Goal: Check status: Check status

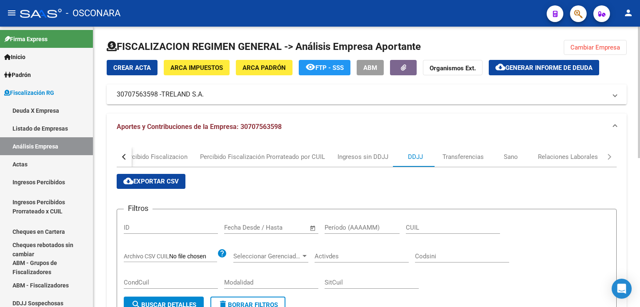
click at [604, 45] on span "Cambiar Empresa" at bounding box center [595, 47] width 50 height 7
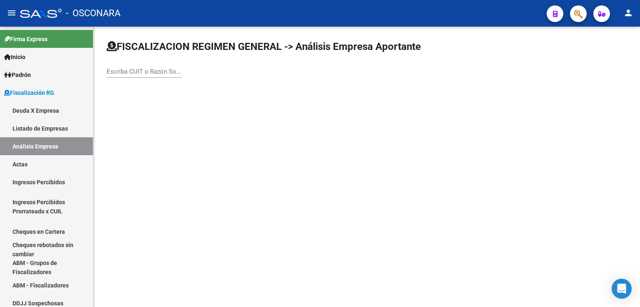
click at [148, 72] on input "Escriba CUIT o Razón Social para buscar" at bounding box center [144, 71] width 75 height 7
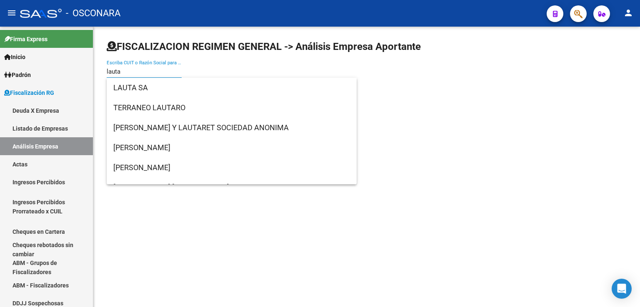
type input "lauta"
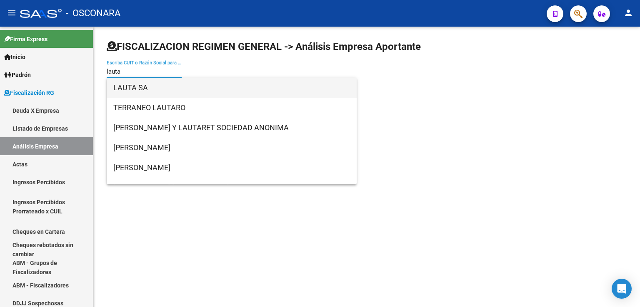
click at [168, 84] on span "LAUTA SA" at bounding box center [231, 88] width 237 height 20
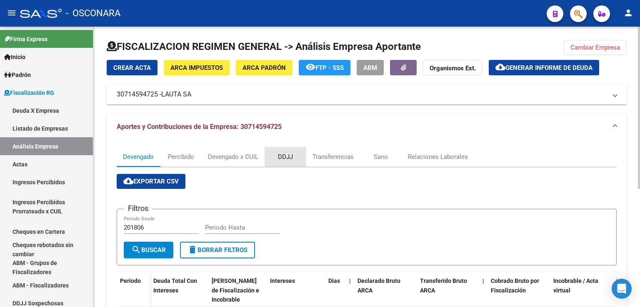
click at [283, 155] on div "DDJJ" at bounding box center [285, 156] width 15 height 9
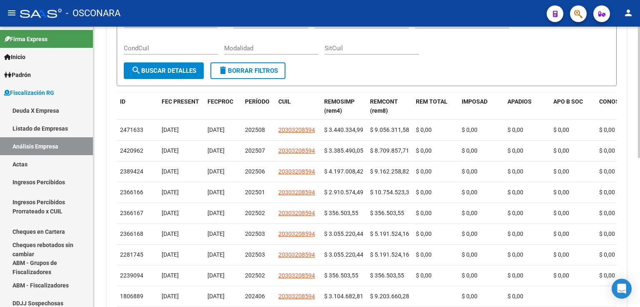
scroll to position [236, 0]
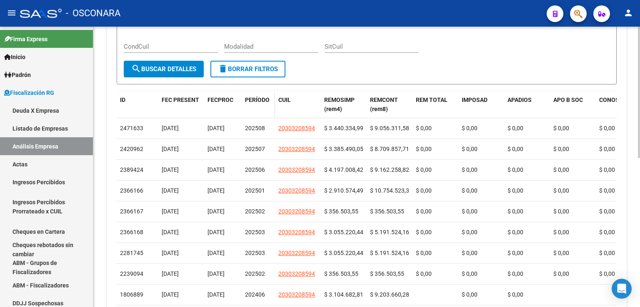
click at [262, 97] on span "PERÍODO" at bounding box center [257, 100] width 25 height 7
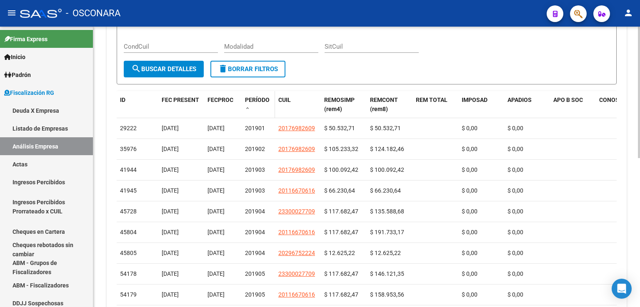
click at [262, 97] on span "PERÍODO" at bounding box center [257, 100] width 25 height 7
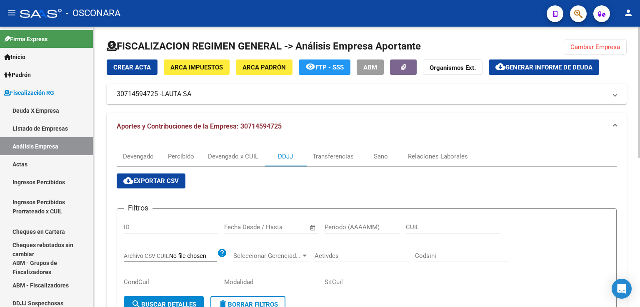
scroll to position [0, 0]
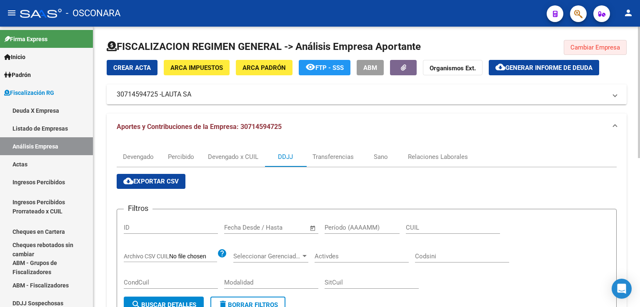
click at [580, 47] on span "Cambiar Empresa" at bounding box center [595, 47] width 50 height 7
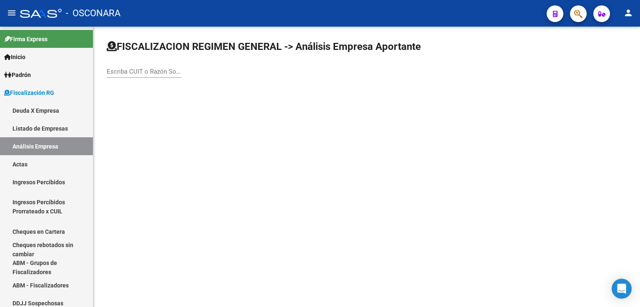
click at [153, 70] on input "Escriba CUIT o Razón Social para buscar" at bounding box center [144, 71] width 75 height 7
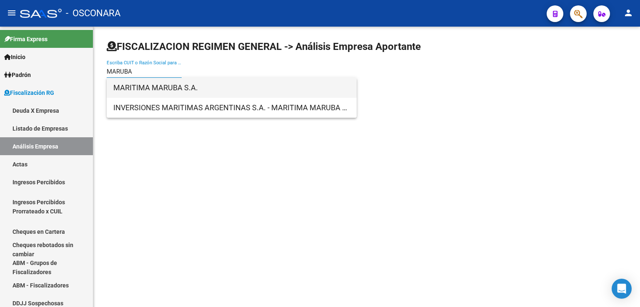
type input "MARUBA"
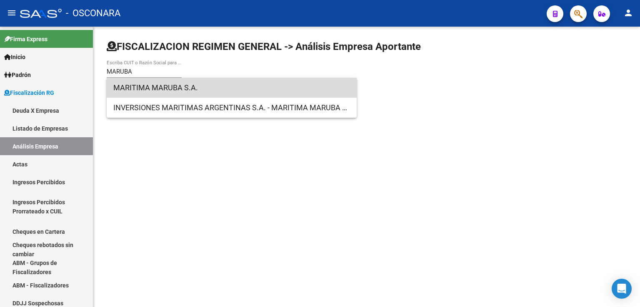
click at [184, 95] on span "MARITIMA MARUBA S.A." at bounding box center [231, 88] width 237 height 20
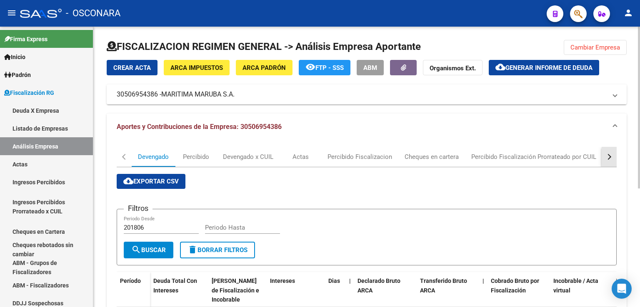
click at [610, 159] on button "button" at bounding box center [608, 157] width 15 height 20
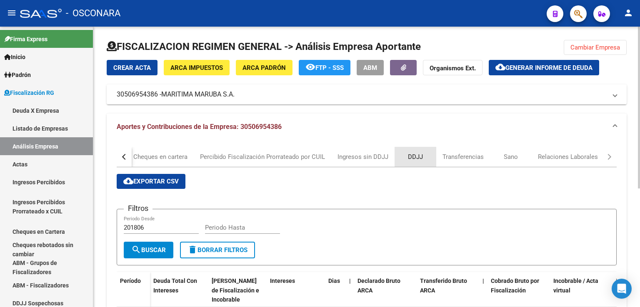
click at [421, 162] on div "DDJJ" at bounding box center [415, 157] width 42 height 20
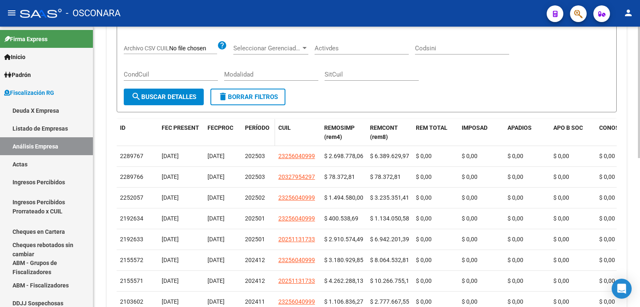
click at [262, 127] on span "PERÍODO" at bounding box center [257, 128] width 25 height 7
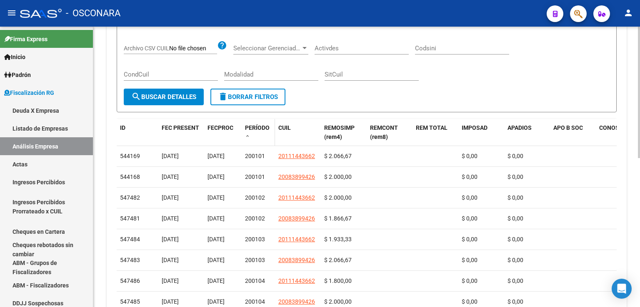
click at [262, 127] on span "PERÍODO" at bounding box center [257, 128] width 25 height 7
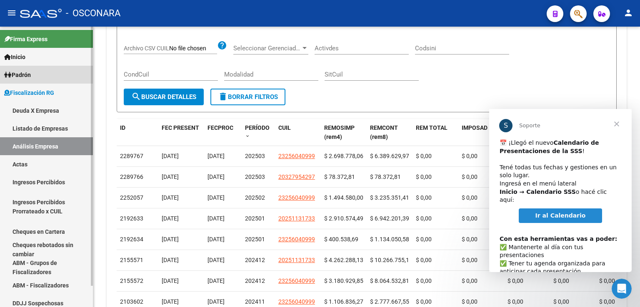
click at [22, 75] on span "Padrón" at bounding box center [17, 74] width 27 height 9
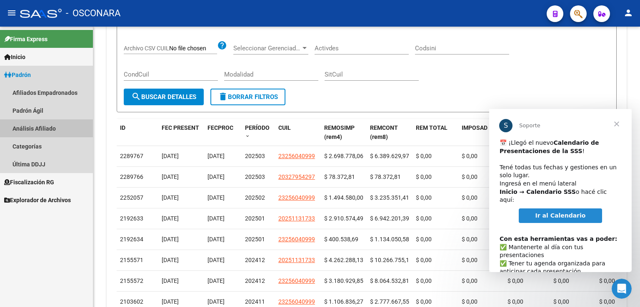
click at [50, 128] on link "Análisis Afiliado" at bounding box center [46, 129] width 93 height 18
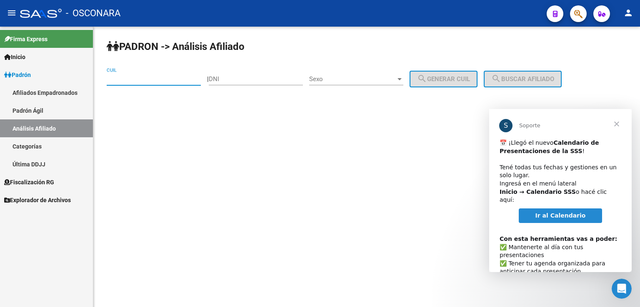
click at [150, 80] on input "CUIL" at bounding box center [154, 78] width 94 height 7
click at [231, 79] on input "DNI" at bounding box center [256, 78] width 94 height 7
click at [128, 81] on input "CUIL" at bounding box center [154, 78] width 94 height 7
type input "23-30128806-9"
click at [526, 83] on button "search Buscar afiliado" at bounding box center [522, 79] width 78 height 17
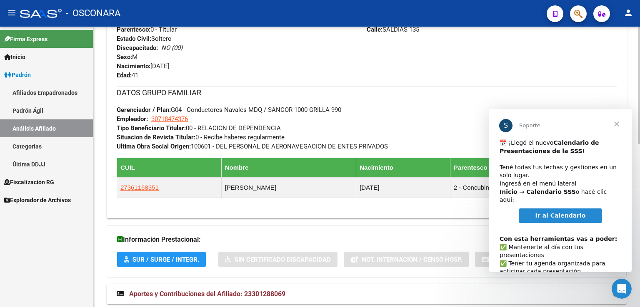
scroll to position [391, 0]
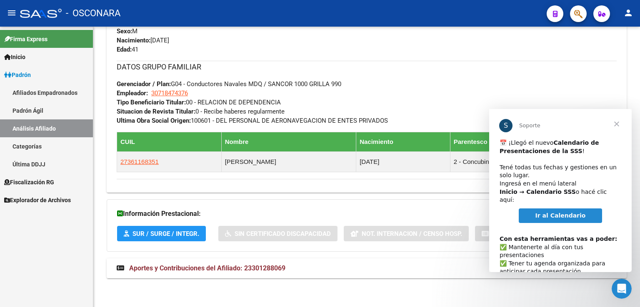
click at [616, 125] on span "Cerrar" at bounding box center [616, 124] width 30 height 30
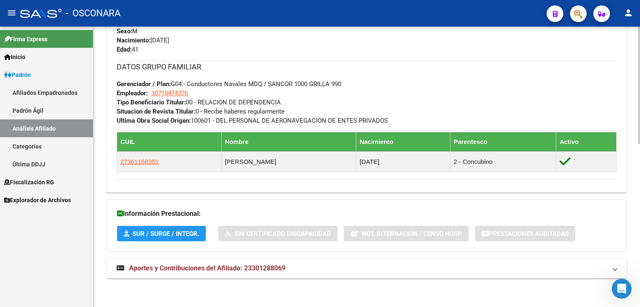
click at [253, 269] on span "Aportes y Contribuciones del Afiliado: 23301288069" at bounding box center [207, 268] width 156 height 8
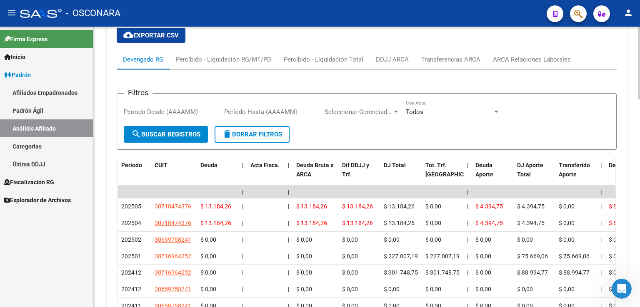
scroll to position [682, 0]
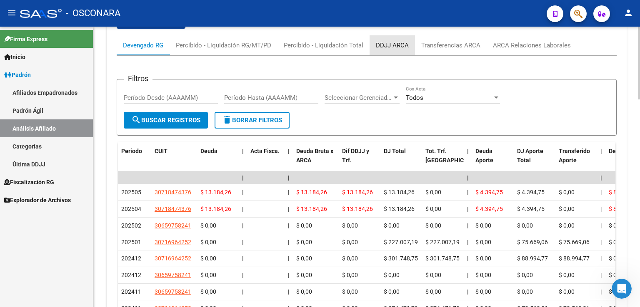
click at [392, 47] on div "DDJJ ARCA" at bounding box center [392, 45] width 33 height 9
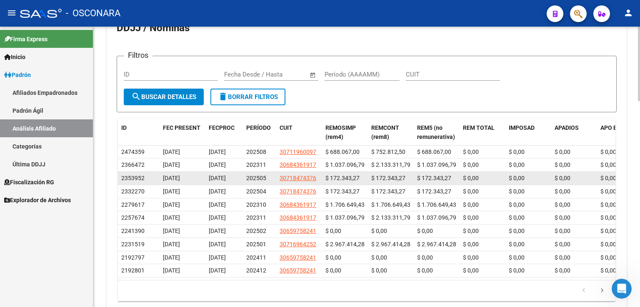
scroll to position [745, 0]
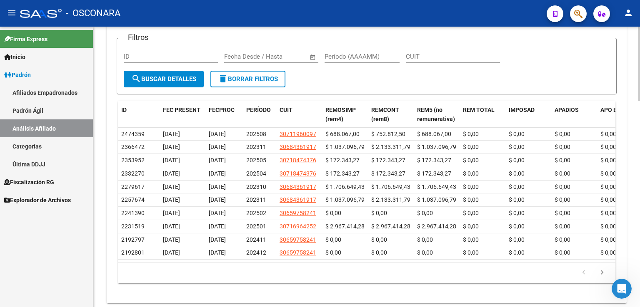
click at [265, 107] on span "PERÍODO" at bounding box center [258, 110] width 25 height 7
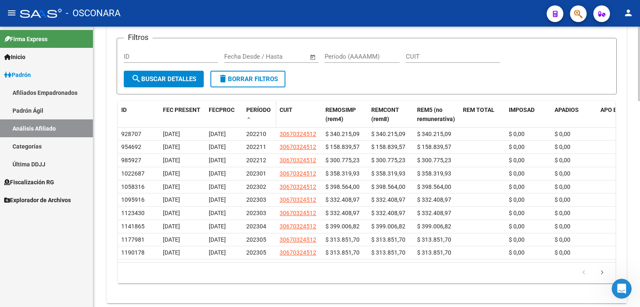
click at [265, 107] on span "PERÍODO" at bounding box center [258, 110] width 25 height 7
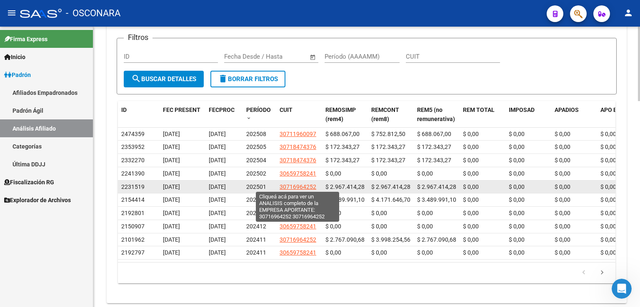
click at [291, 184] on span "30716964252" at bounding box center [297, 187] width 37 height 7
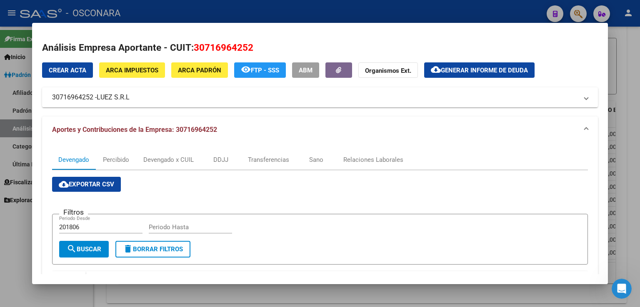
click at [616, 77] on div at bounding box center [320, 153] width 640 height 307
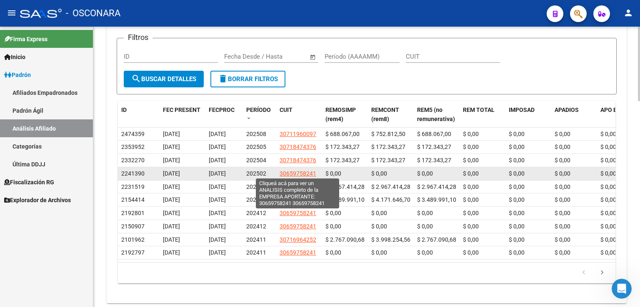
click at [298, 172] on span "30659758241" at bounding box center [297, 173] width 37 height 7
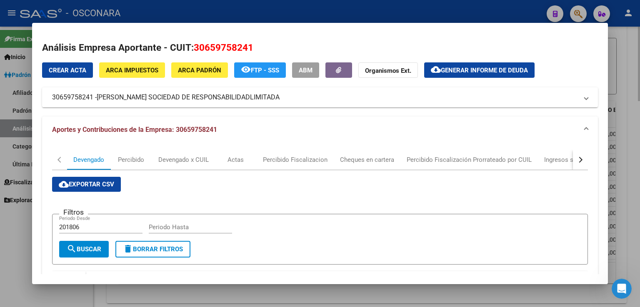
drag, startPoint x: 619, startPoint y: 65, endPoint x: 613, endPoint y: 70, distance: 7.2
click at [614, 68] on div at bounding box center [320, 153] width 640 height 307
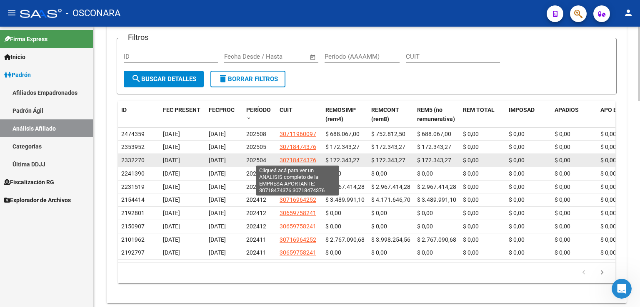
click at [294, 157] on span "30718474376" at bounding box center [297, 160] width 37 height 7
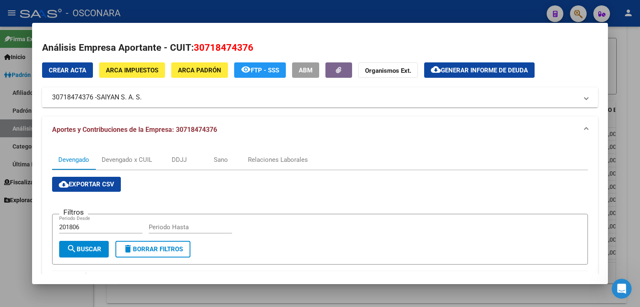
click at [628, 107] on div at bounding box center [320, 153] width 640 height 307
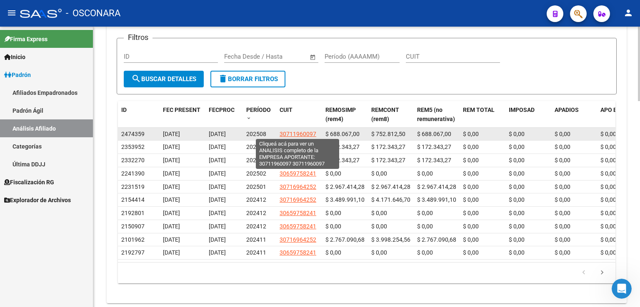
click at [292, 131] on span "30711960097" at bounding box center [297, 134] width 37 height 7
type textarea "30711960097"
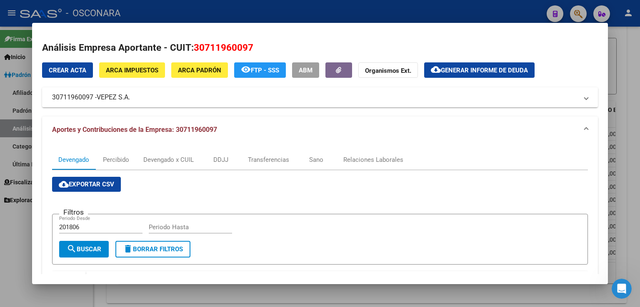
click at [625, 83] on div at bounding box center [320, 153] width 640 height 307
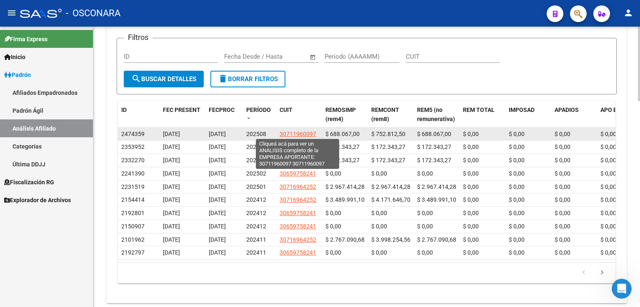
click at [291, 133] on span "30711960097" at bounding box center [297, 134] width 37 height 7
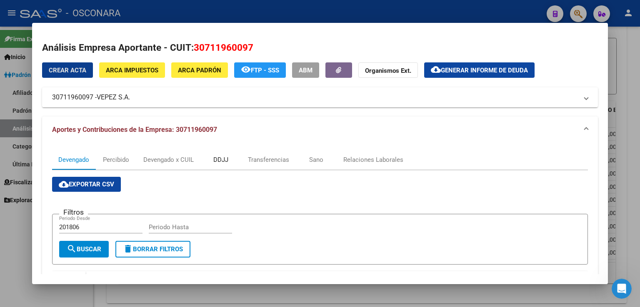
click at [227, 162] on div "DDJJ" at bounding box center [220, 159] width 15 height 9
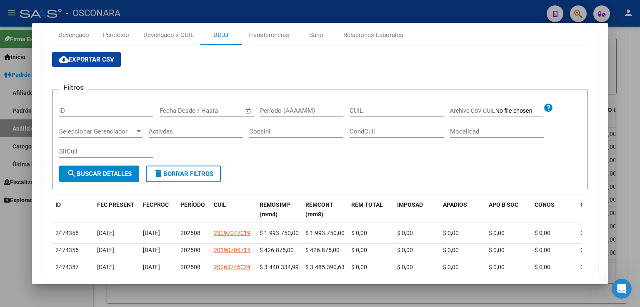
scroll to position [42, 0]
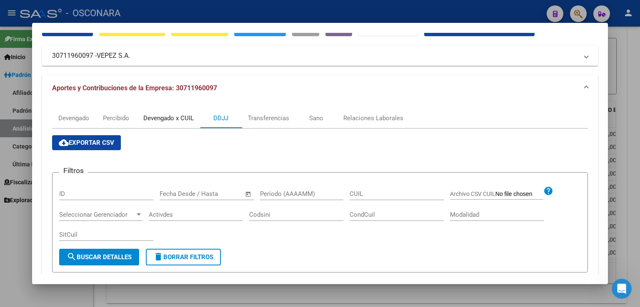
click at [185, 117] on div "Devengado x CUIL" at bounding box center [168, 118] width 50 height 9
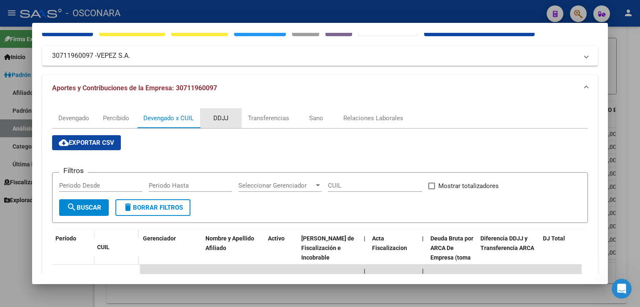
click at [221, 117] on div "DDJJ" at bounding box center [220, 118] width 15 height 9
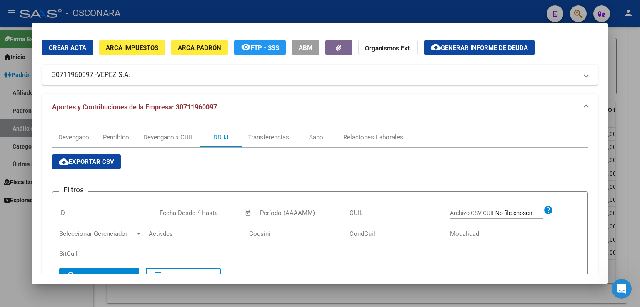
scroll to position [0, 0]
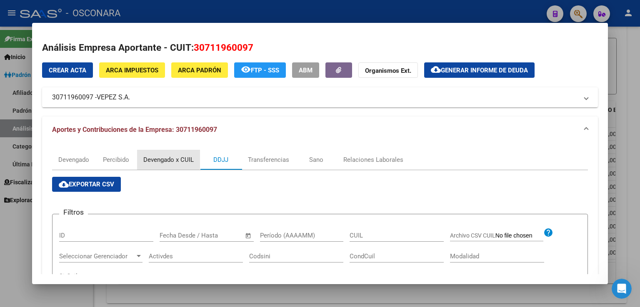
click at [166, 162] on div "Devengado x CUIL" at bounding box center [168, 159] width 50 height 9
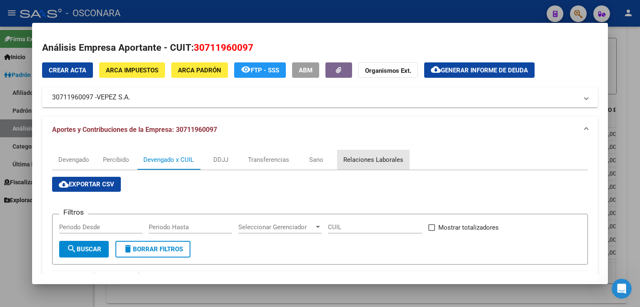
click at [378, 155] on div "Relaciones Laborales" at bounding box center [373, 159] width 60 height 9
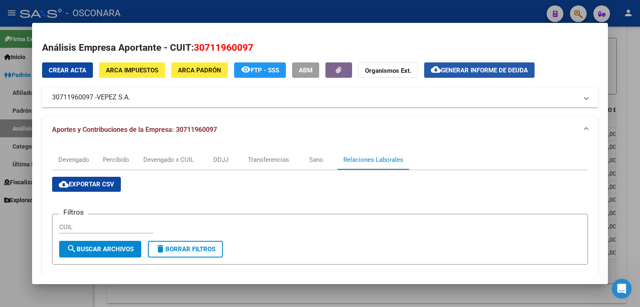
click at [508, 72] on span "Generar informe de deuda" at bounding box center [484, 70] width 87 height 7
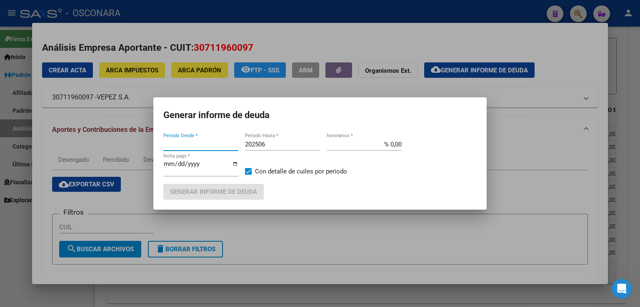
type input "201806"
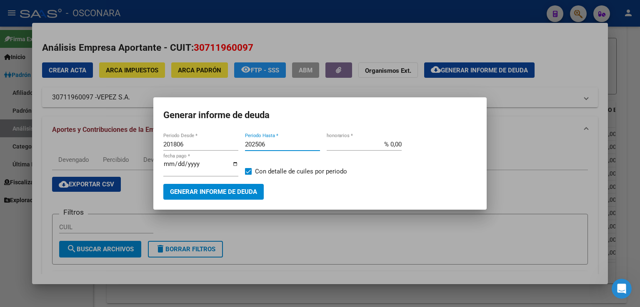
click at [277, 146] on input "202506" at bounding box center [282, 144] width 75 height 7
type input "202509"
click at [240, 199] on button "Generar informe de deuda" at bounding box center [213, 191] width 100 height 15
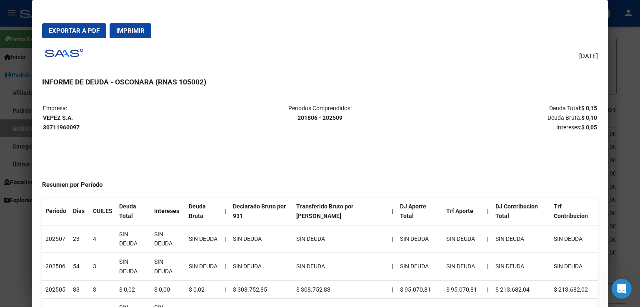
click at [628, 65] on div at bounding box center [320, 153] width 640 height 307
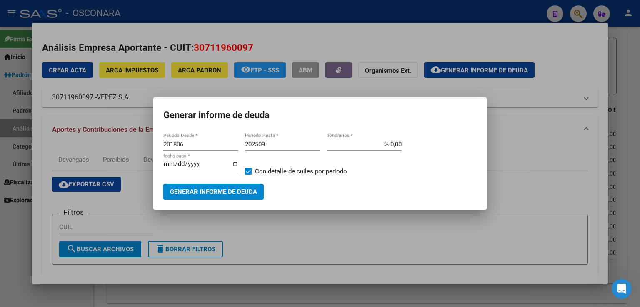
click at [573, 102] on div at bounding box center [320, 153] width 640 height 307
